Goal: Task Accomplishment & Management: Use online tool/utility

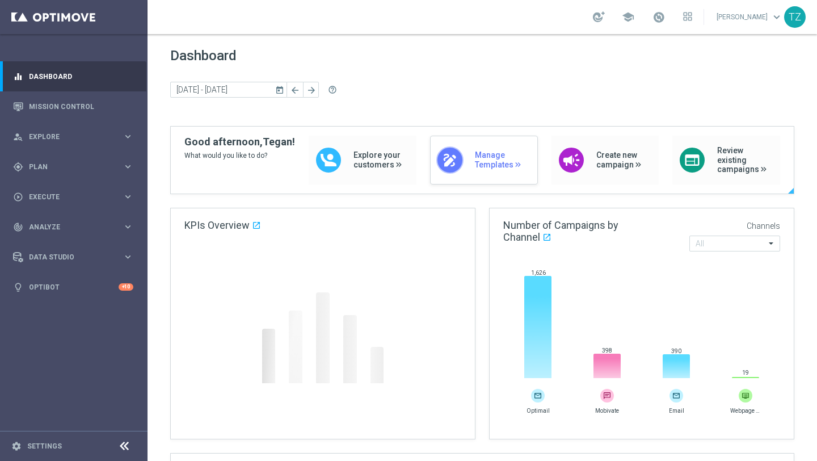
click at [467, 160] on div "draw Manage Templates" at bounding box center [484, 160] width 108 height 49
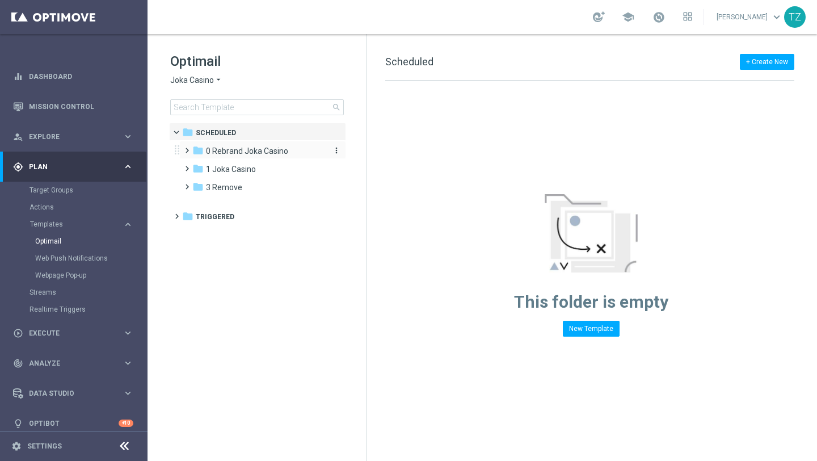
click at [224, 152] on span "0 Rebrand Joka Casino" at bounding box center [247, 151] width 82 height 10
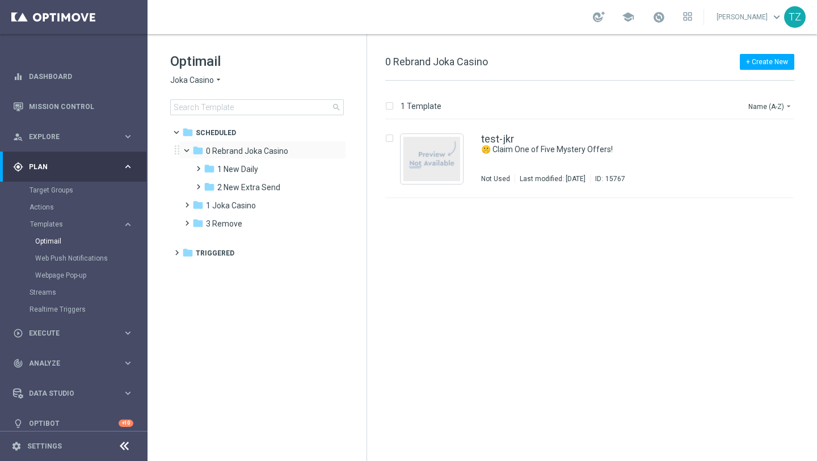
click at [190, 148] on span at bounding box center [192, 147] width 5 height 5
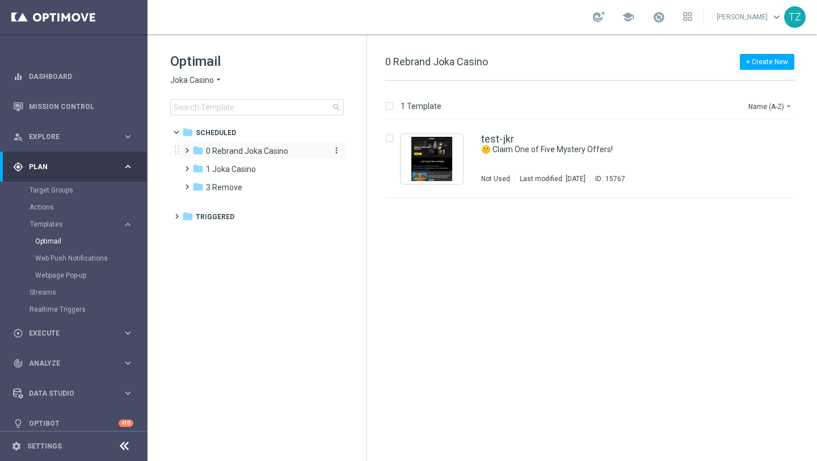
click at [220, 150] on span "0 Rebrand Joka Casino" at bounding box center [247, 151] width 82 height 10
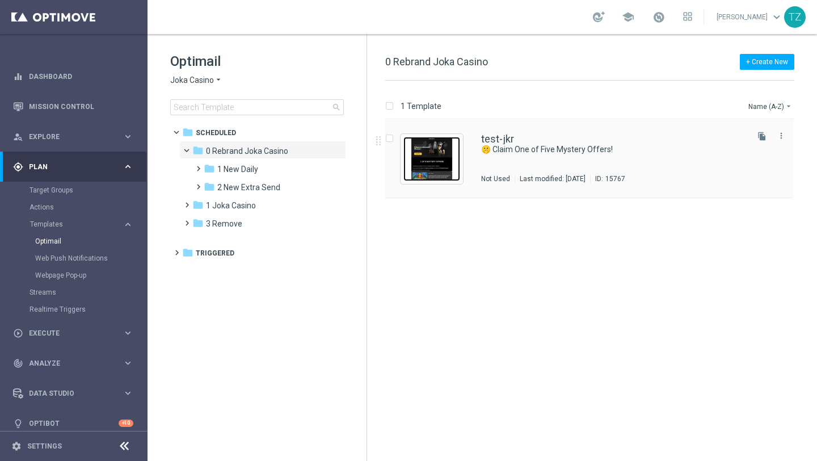
click at [439, 163] on img "Press SPACE to select this row." at bounding box center [432, 159] width 57 height 44
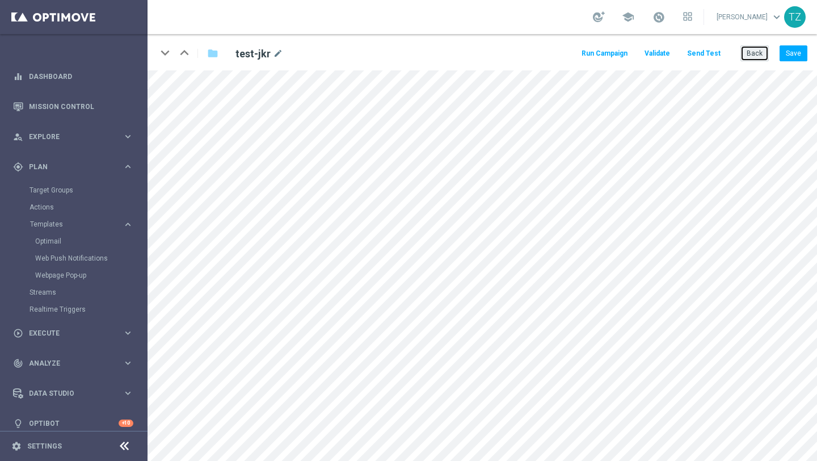
click at [748, 50] on button "Back" at bounding box center [755, 53] width 28 height 16
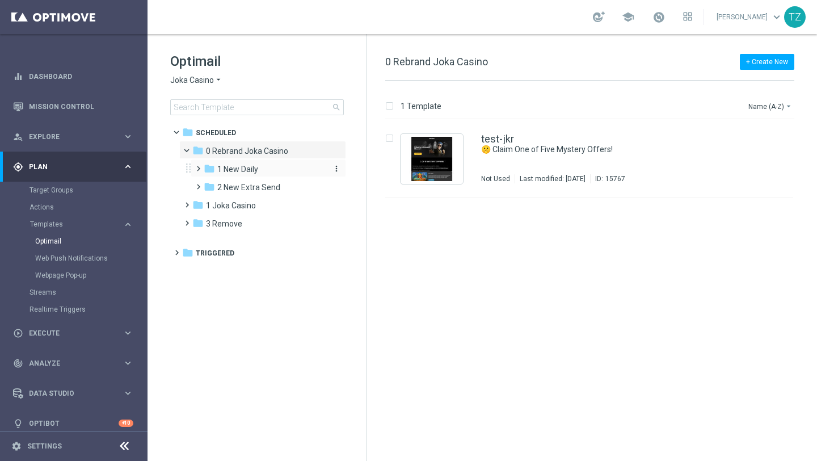
click at [264, 167] on div "folder 1 New Daily" at bounding box center [264, 169] width 121 height 13
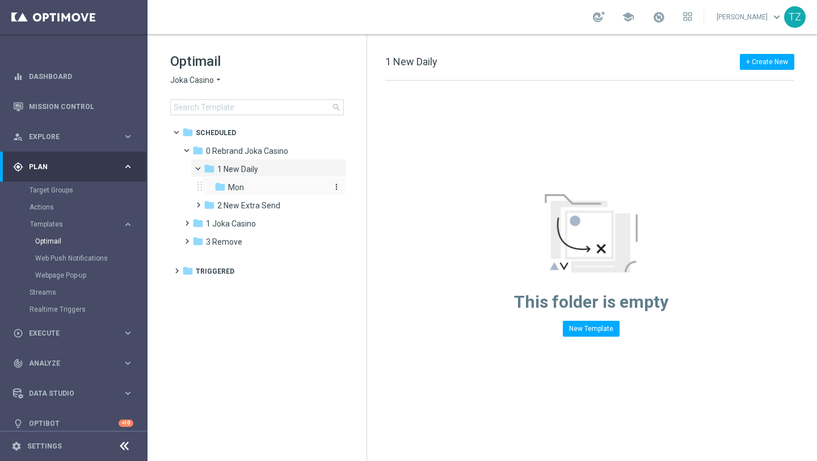
click at [255, 190] on div "folder Mon" at bounding box center [271, 187] width 112 height 13
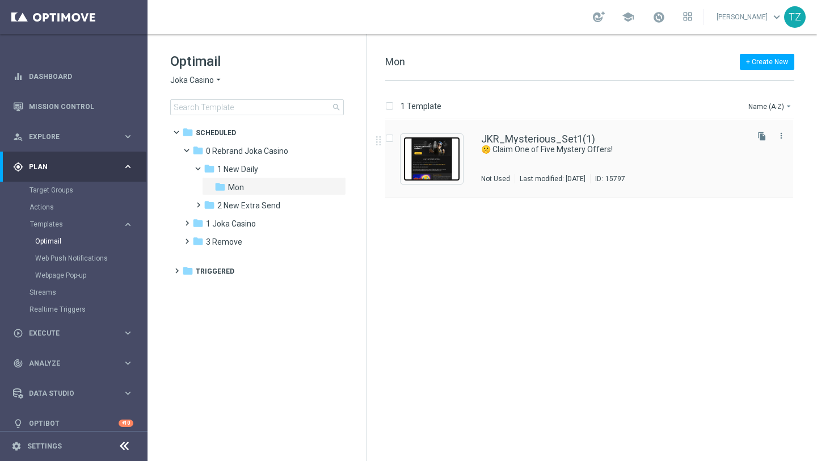
click at [433, 142] on img "Press SPACE to select this row." at bounding box center [432, 159] width 57 height 44
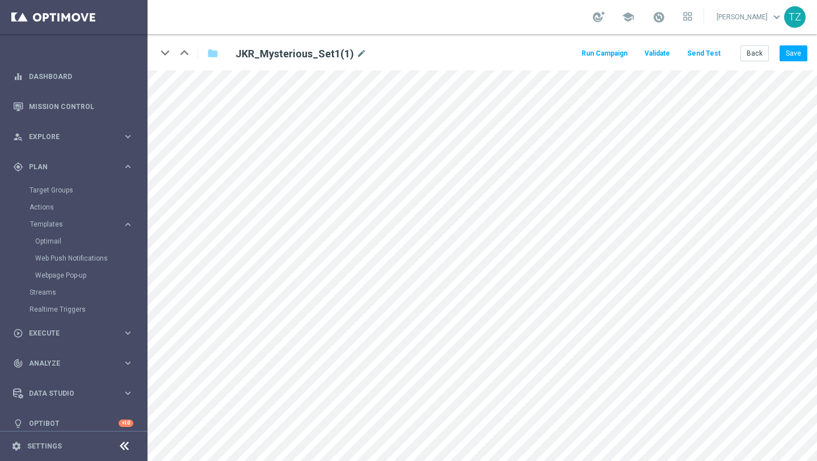
click at [711, 50] on button "Send Test" at bounding box center [704, 53] width 37 height 15
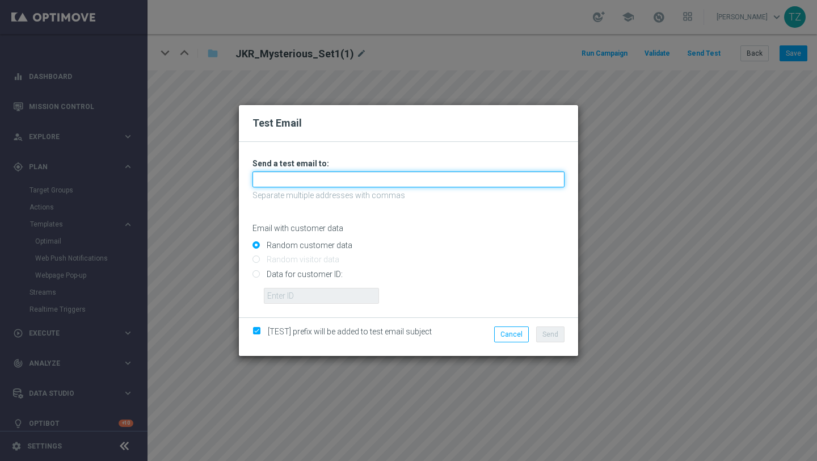
click at [291, 171] on input "text" at bounding box center [409, 179] width 312 height 16
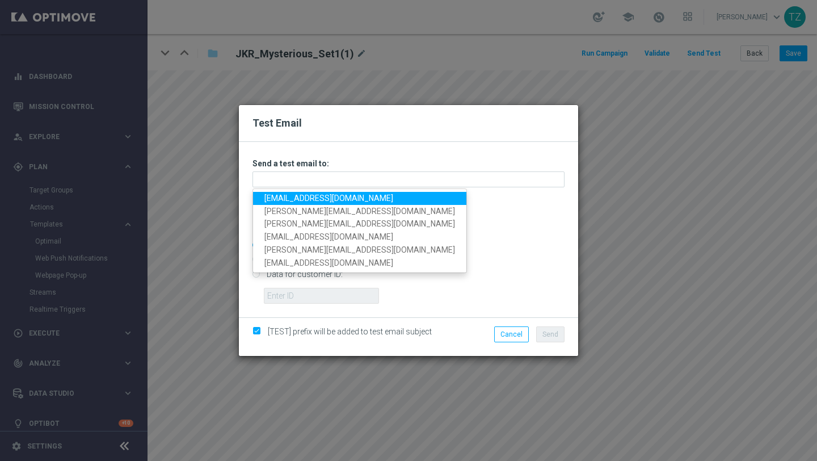
click at [284, 198] on link "[EMAIL_ADDRESS][DOMAIN_NAME]" at bounding box center [359, 198] width 213 height 13
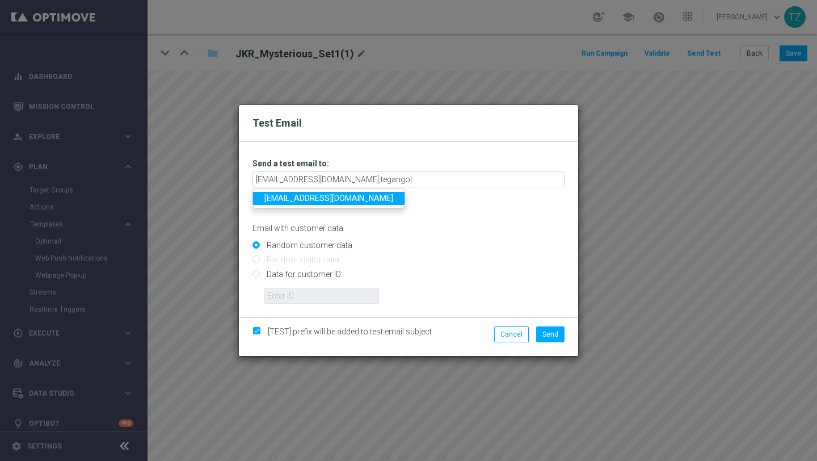
click at [307, 195] on link "[EMAIL_ADDRESS][DOMAIN_NAME]" at bounding box center [329, 198] width 152 height 13
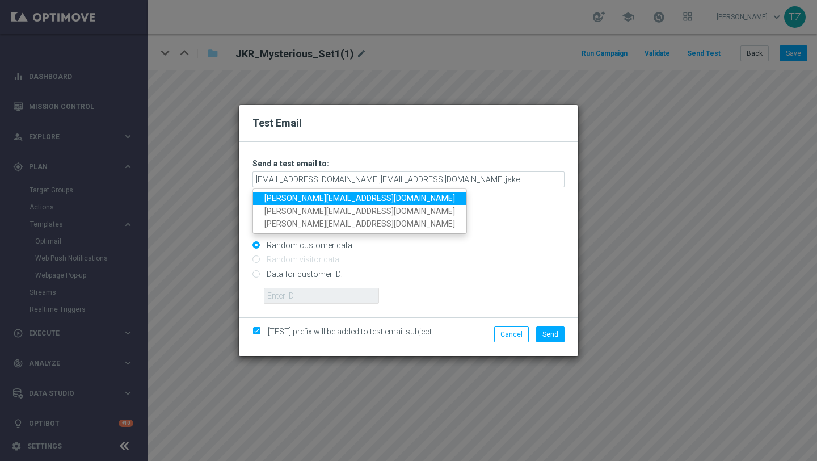
click at [278, 199] on link "[PERSON_NAME][EMAIL_ADDRESS][DOMAIN_NAME]" at bounding box center [359, 198] width 213 height 13
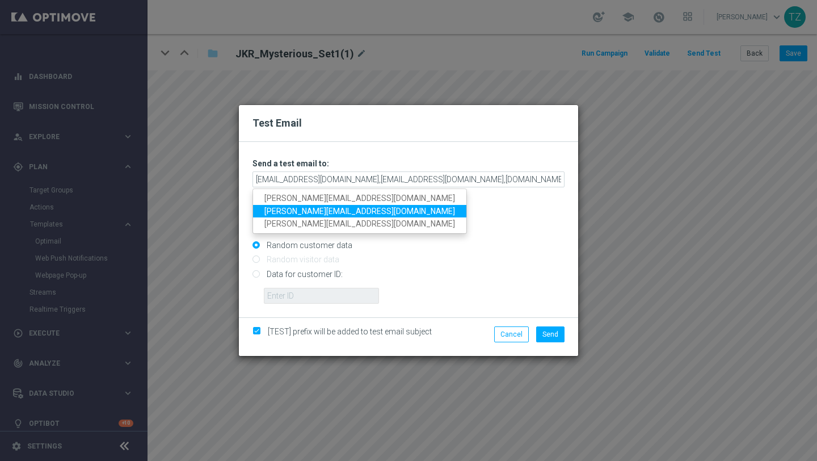
click at [272, 215] on link "[PERSON_NAME][EMAIL_ADDRESS][DOMAIN_NAME]" at bounding box center [359, 211] width 213 height 13
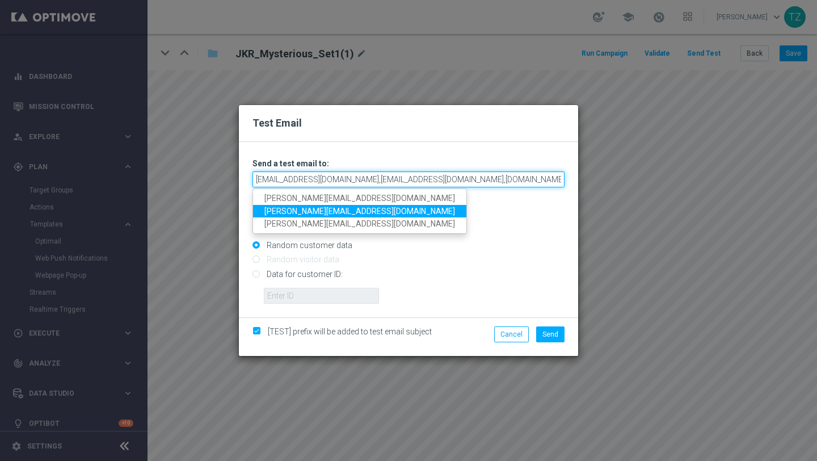
type input "[EMAIL_ADDRESS][DOMAIN_NAME],[EMAIL_ADDRESS][DOMAIN_NAME],[DOMAIN_NAME][EMAIL_A…"
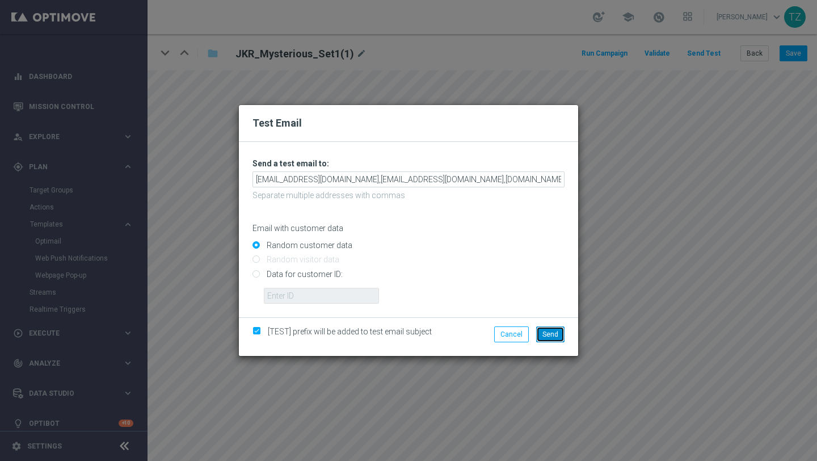
click at [555, 334] on span "Send" at bounding box center [551, 334] width 16 height 8
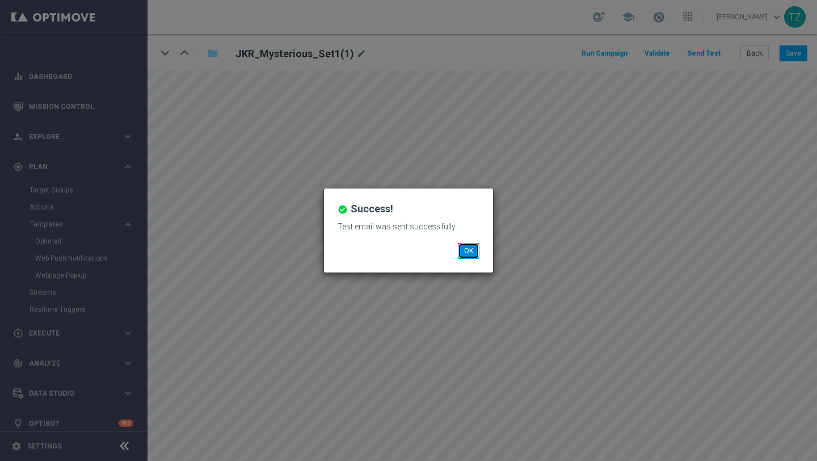
click at [470, 250] on button "OK" at bounding box center [469, 251] width 22 height 16
